Goal: Information Seeking & Learning: Compare options

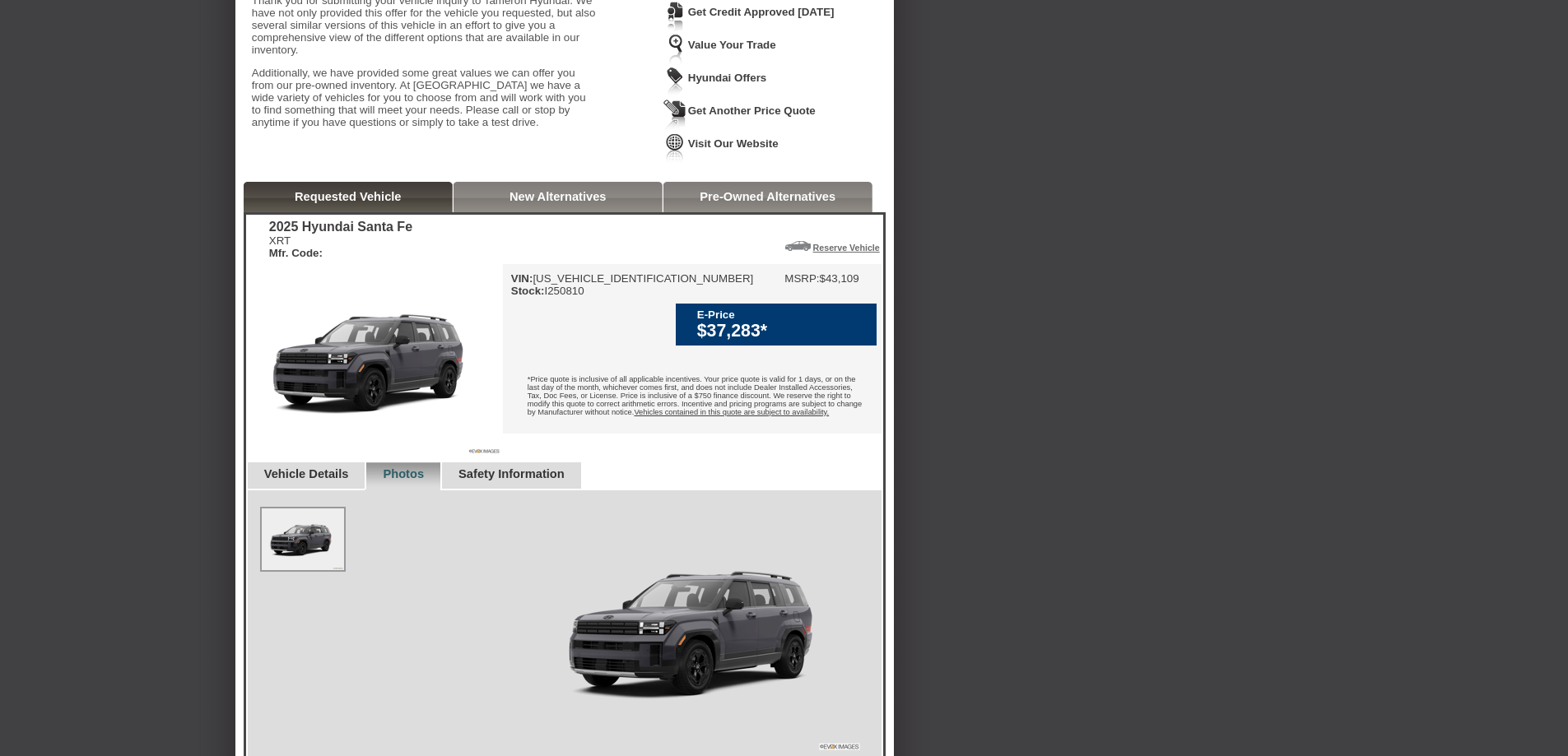
scroll to position [247, 0]
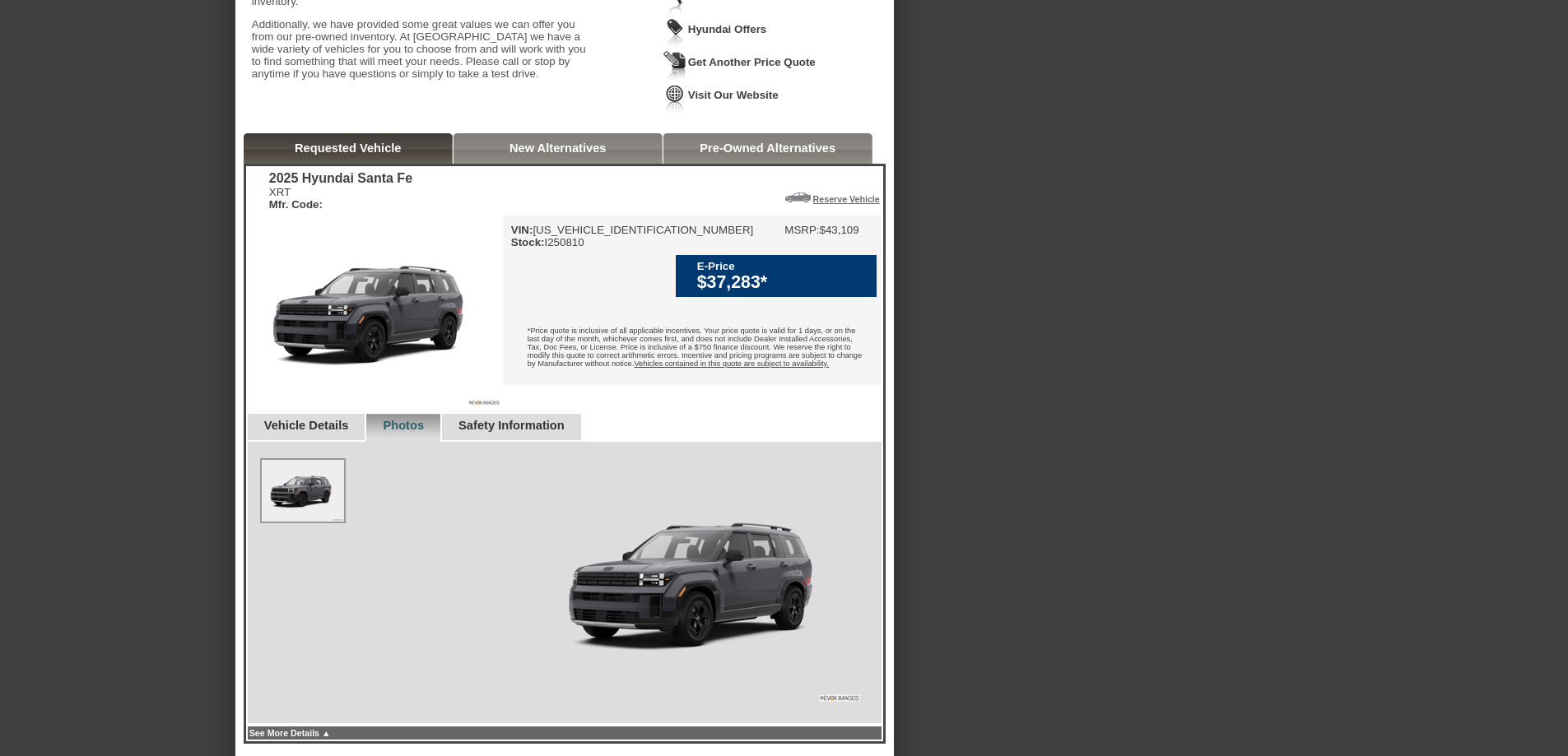
click at [544, 154] on link "New Alternatives" at bounding box center [557, 148] width 98 height 13
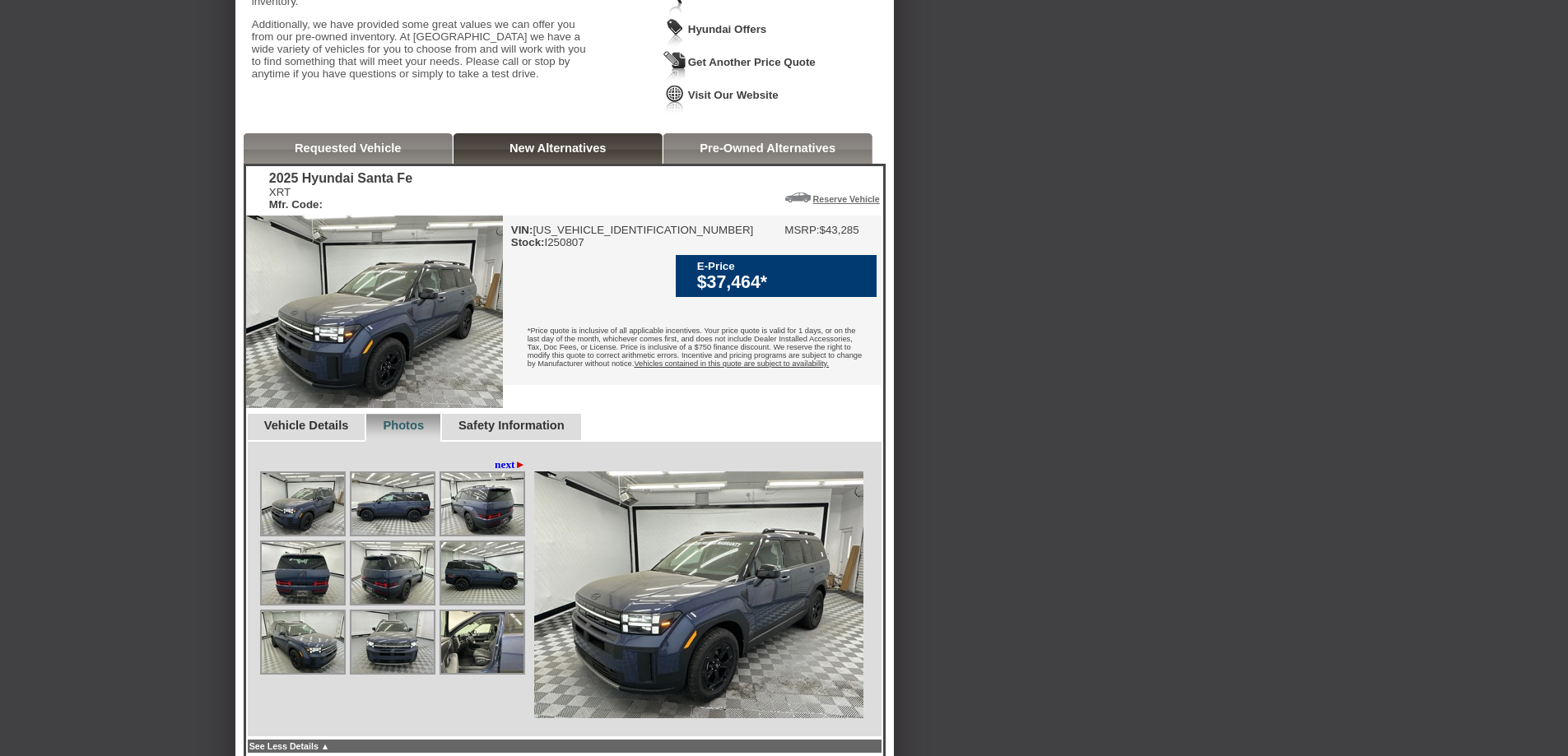
click at [349, 154] on link "Requested Vehicle" at bounding box center [348, 148] width 107 height 13
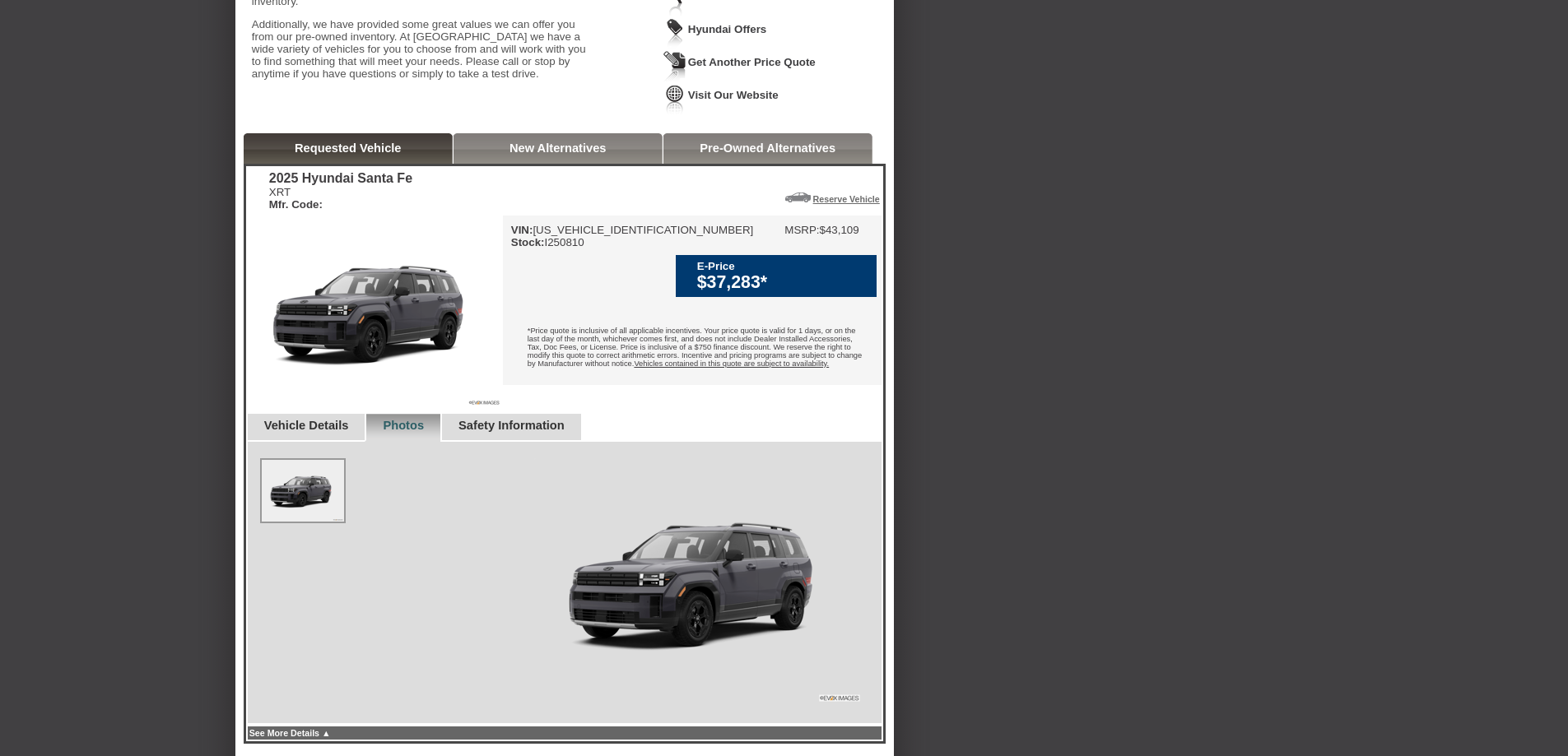
click at [474, 163] on div "New Alternatives" at bounding box center [557, 148] width 209 height 30
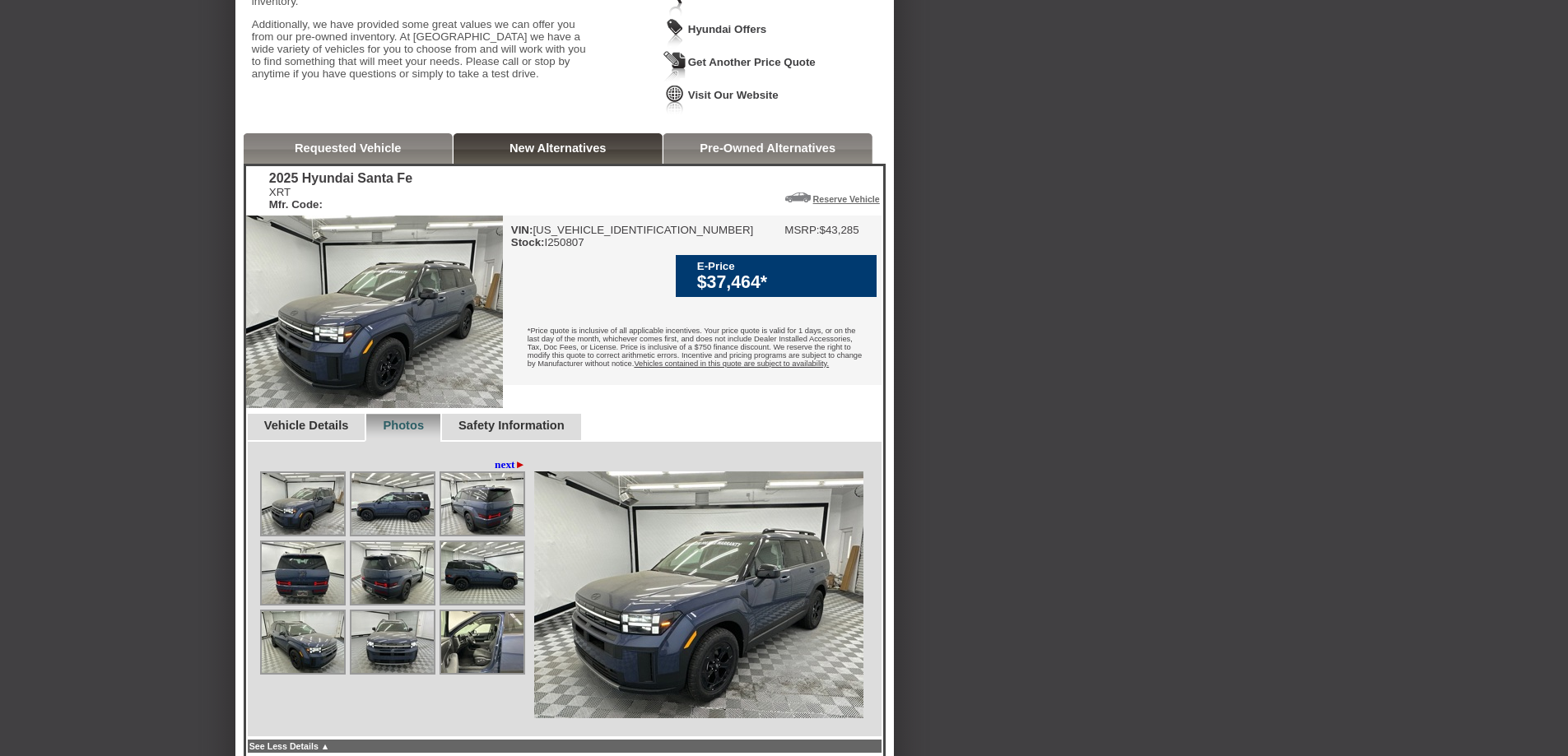
click at [377, 164] on div "Requested Vehicle" at bounding box center [348, 148] width 209 height 30
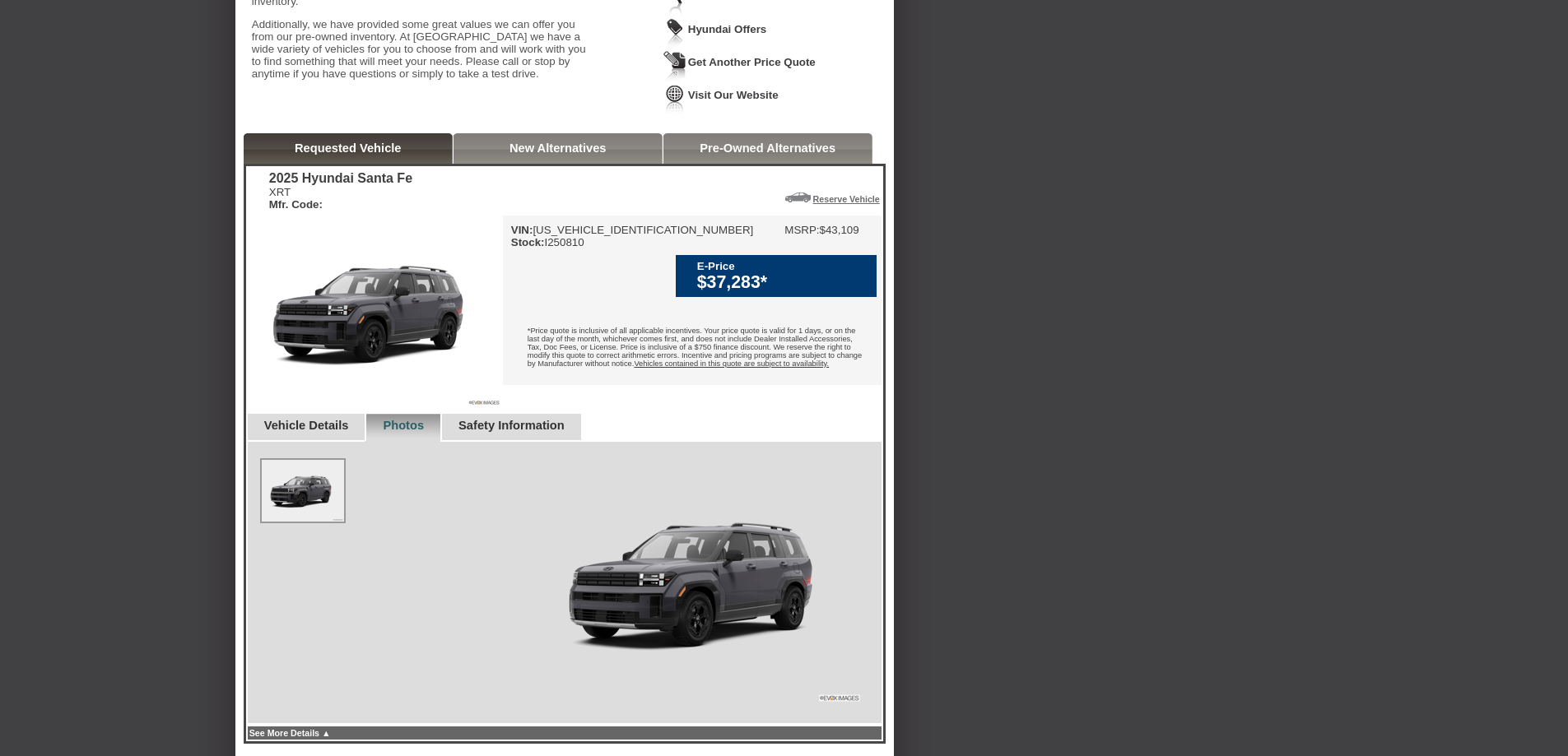
click at [559, 180] on div "2025 Hyundai Santa Fe XRT Mfr. Code: Reserve Vehicle Reserve This Vehicle Pleas…" at bounding box center [564, 446] width 637 height 559
click at [559, 164] on div "New Alternatives" at bounding box center [557, 148] width 209 height 30
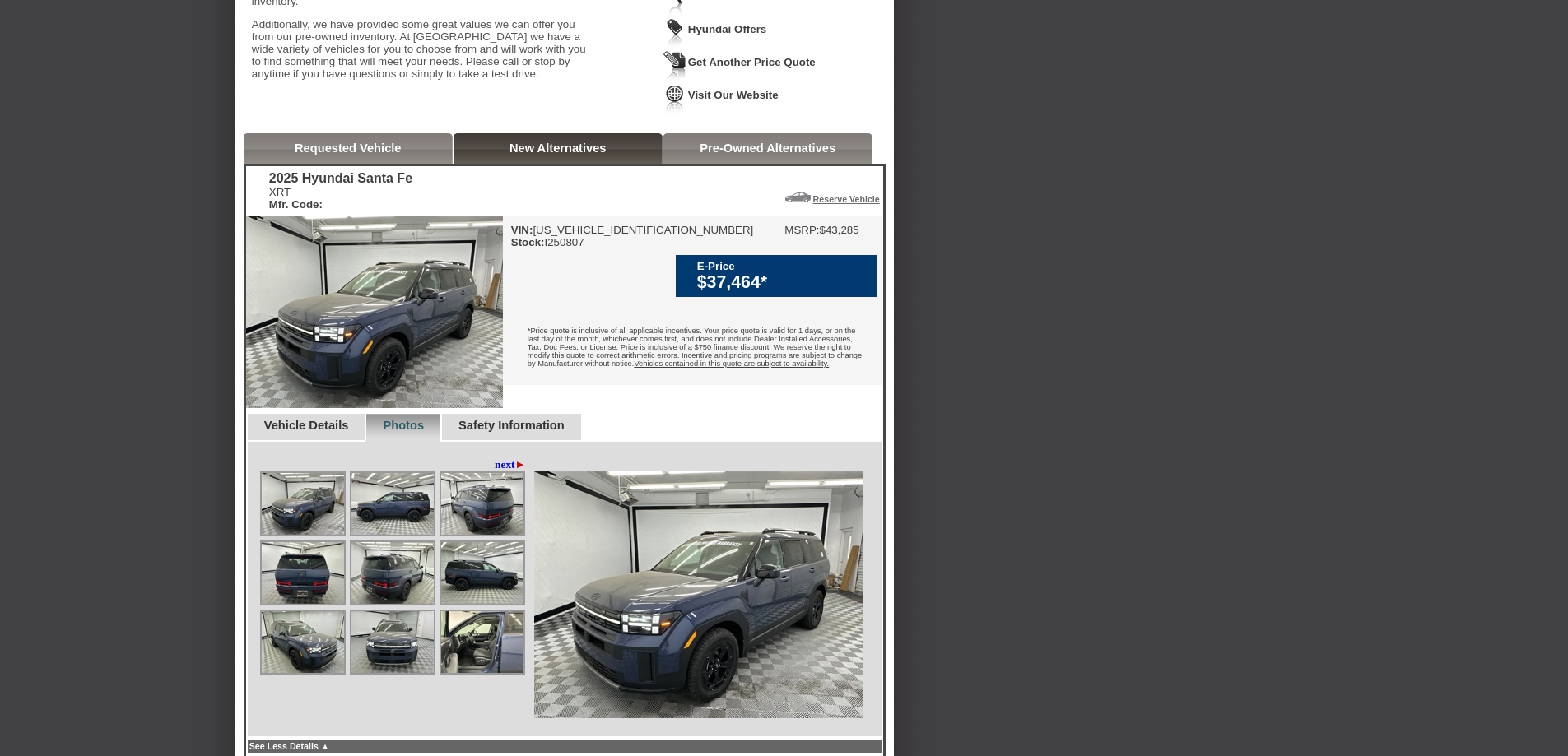
click at [375, 154] on link "Requested Vehicle" at bounding box center [348, 148] width 107 height 13
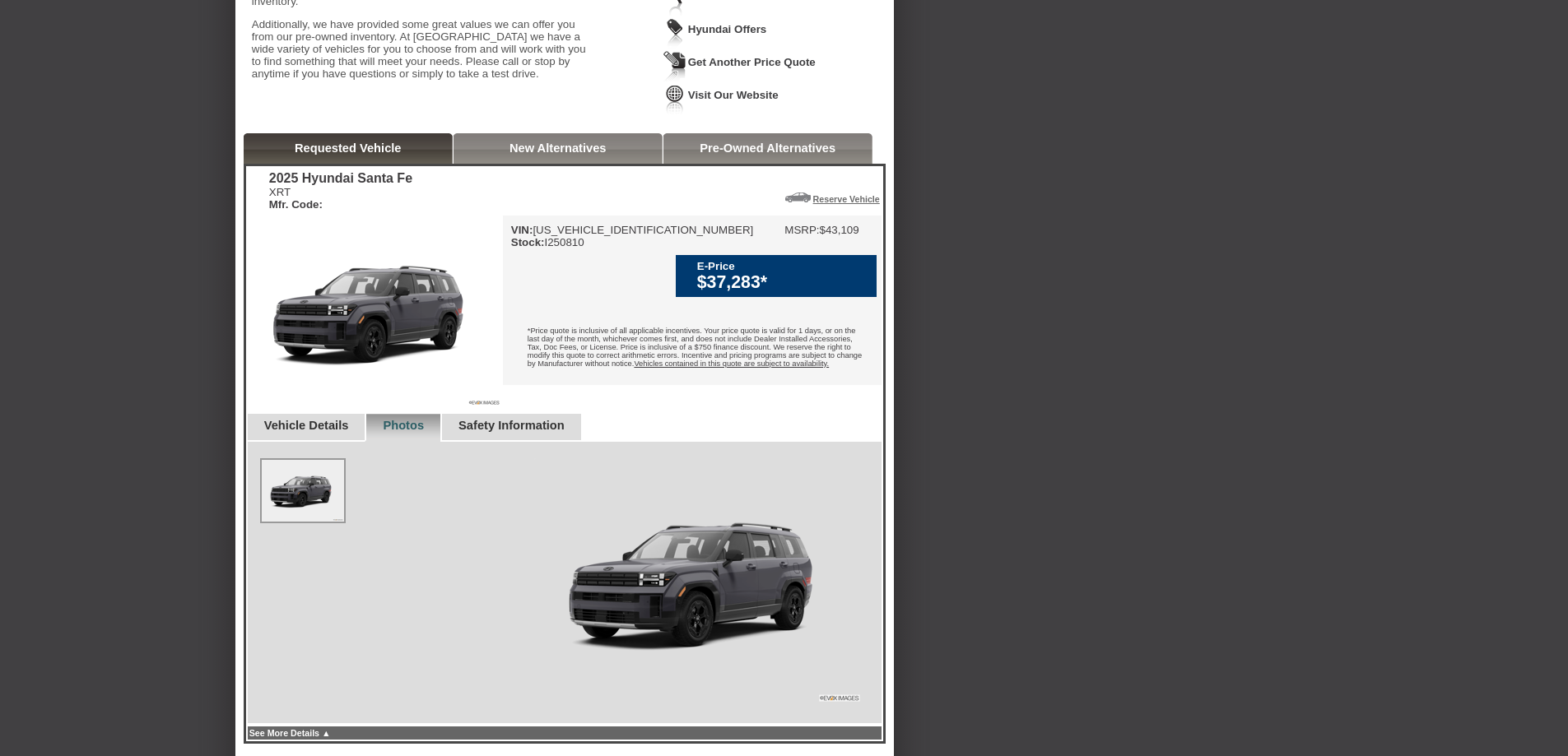
click at [536, 154] on link "New Alternatives" at bounding box center [557, 148] width 98 height 13
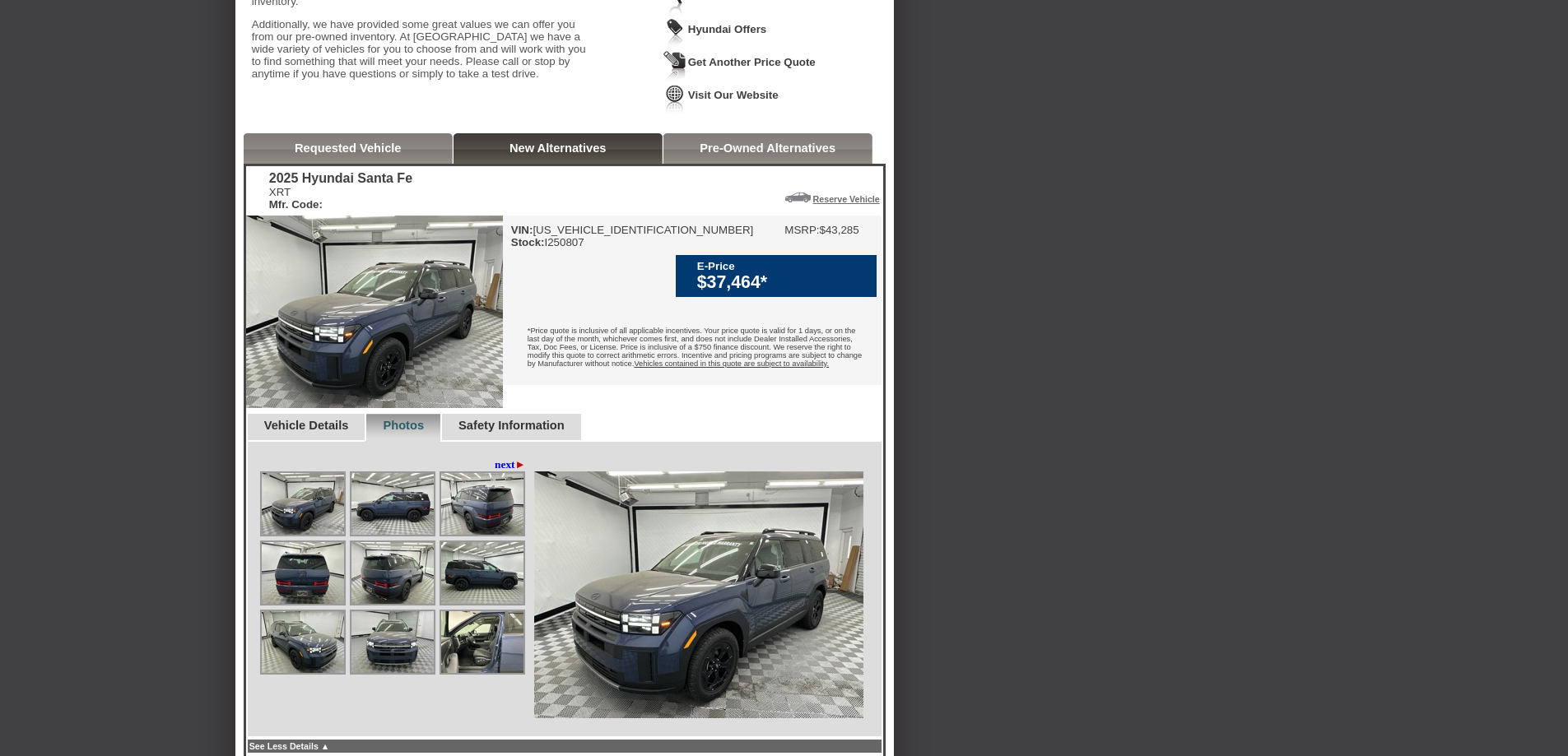
click at [759, 154] on link "Pre-Owned Alternatives" at bounding box center [767, 148] width 135 height 13
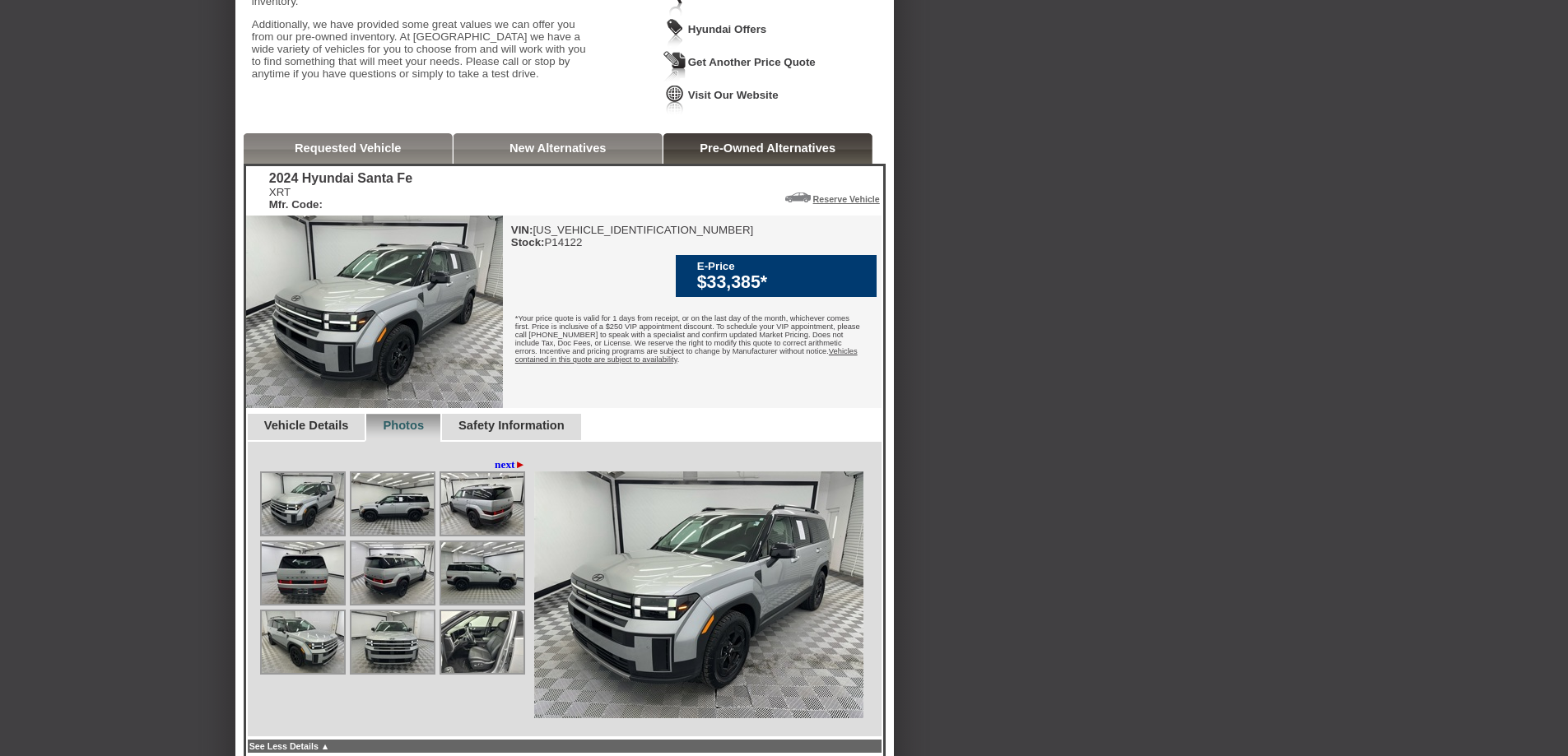
click at [519, 133] on div "Quoted on [DATE] 1:35:55 PM Hello [PERSON_NAME], Thank you for submitting your …" at bounding box center [564, 13] width 658 height 240
click at [509, 154] on link "New Alternatives" at bounding box center [557, 148] width 98 height 13
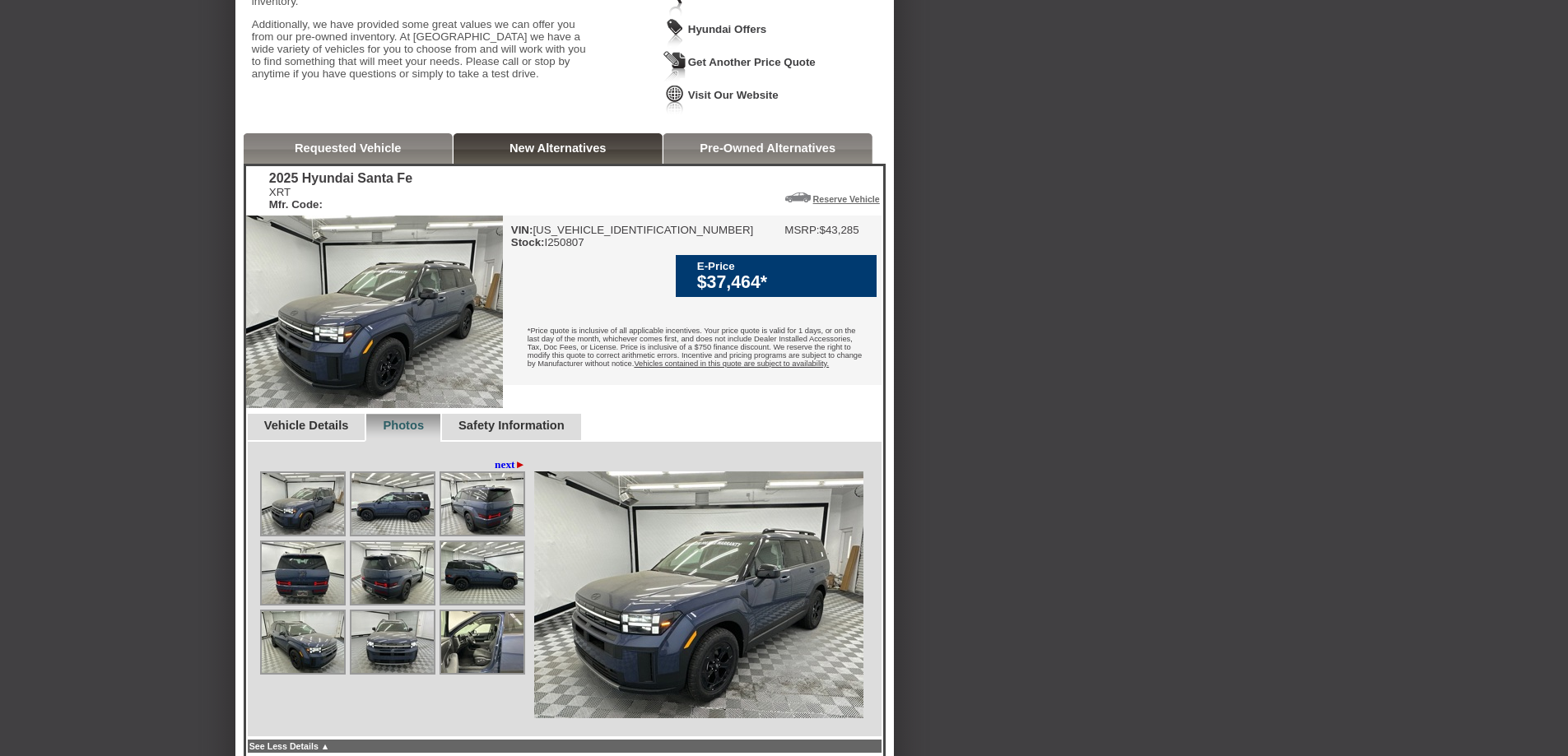
click at [408, 164] on div "Requested Vehicle" at bounding box center [348, 148] width 209 height 30
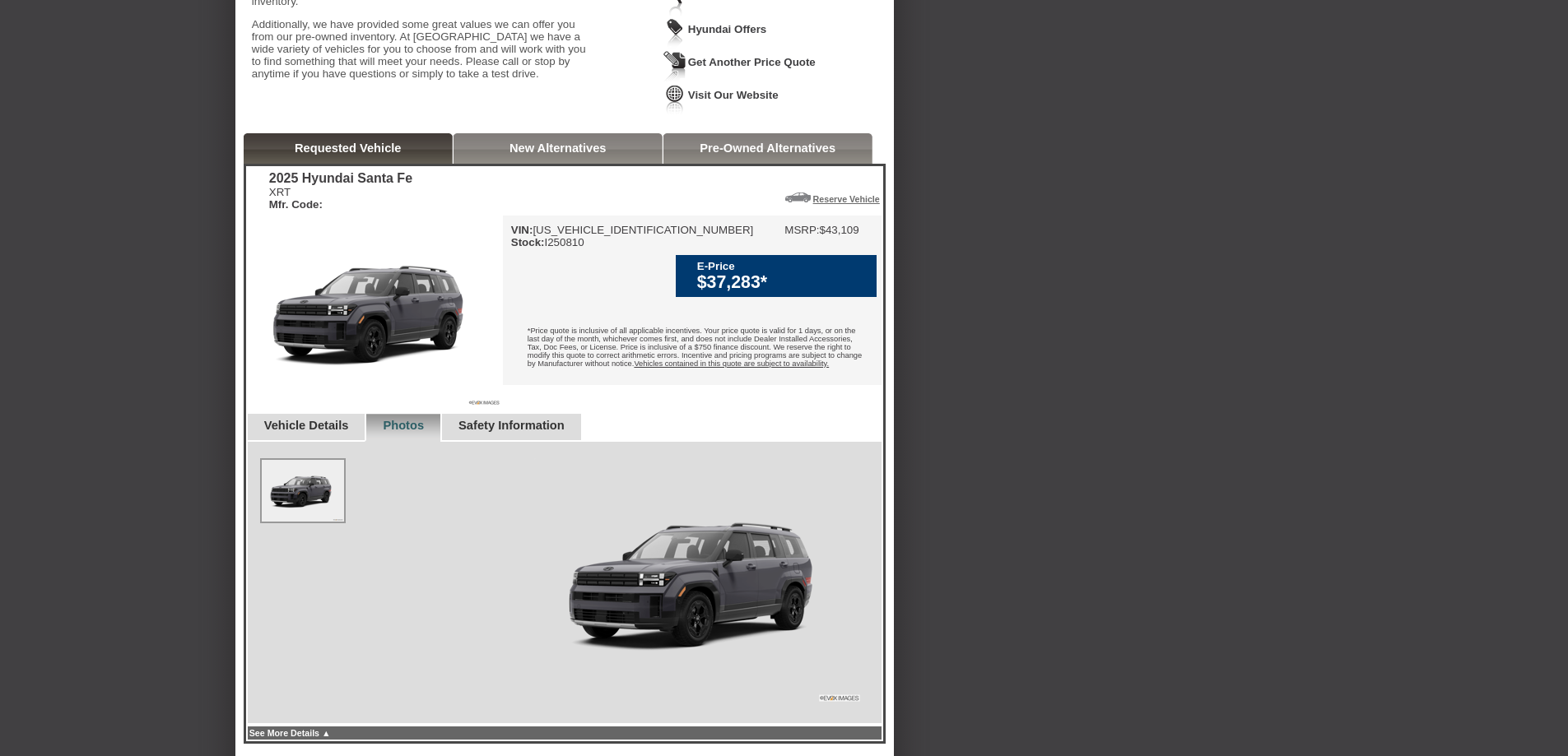
click at [509, 154] on link "New Alternatives" at bounding box center [557, 148] width 98 height 13
